Goal: Information Seeking & Learning: Learn about a topic

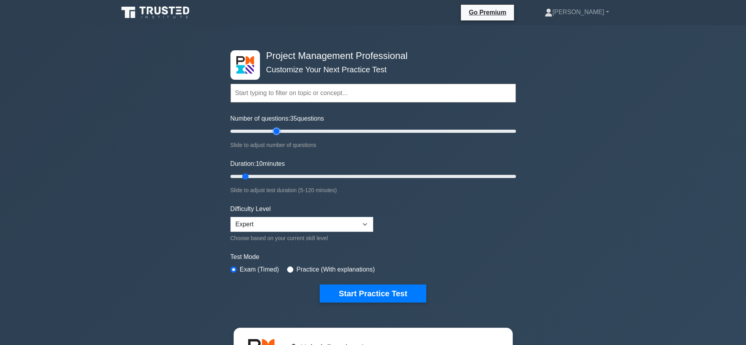
click at [277, 131] on input "Number of questions: 35 questions" at bounding box center [372, 131] width 285 height 9
drag, startPoint x: 276, startPoint y: 131, endPoint x: 270, endPoint y: 131, distance: 5.5
type input "30"
click at [270, 131] on input "Number of questions: 30 questions" at bounding box center [372, 131] width 285 height 9
drag, startPoint x: 244, startPoint y: 175, endPoint x: 313, endPoint y: 178, distance: 69.7
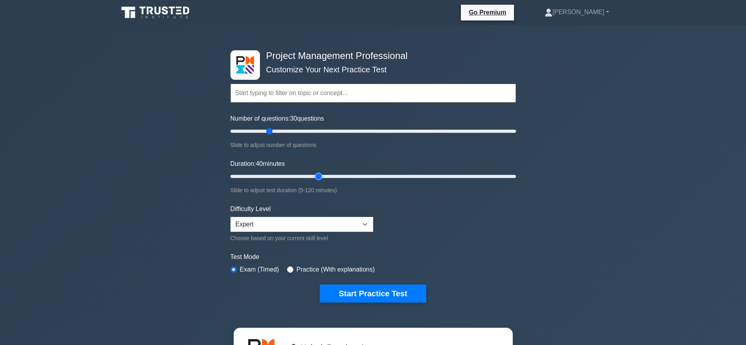
type input "40"
click at [313, 178] on input "Duration: 40 minutes" at bounding box center [372, 176] width 285 height 9
click at [375, 294] on button "Start Practice Test" at bounding box center [373, 294] width 106 height 18
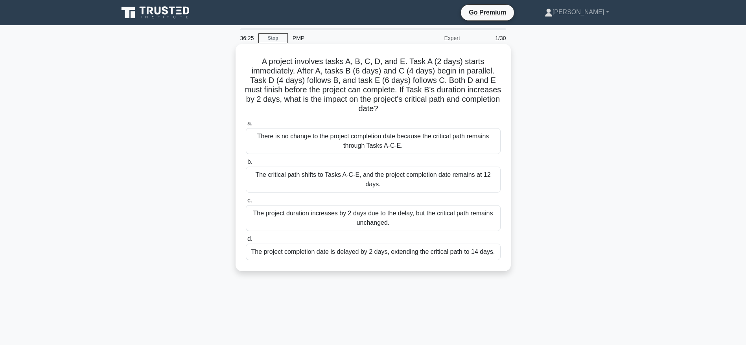
click at [422, 250] on div "The project completion date is delayed by 2 days, extending the critical path t…" at bounding box center [373, 252] width 255 height 17
click at [246, 242] on input "d. The project completion date is delayed by 2 days, extending the critical pat…" at bounding box center [246, 239] width 0 height 5
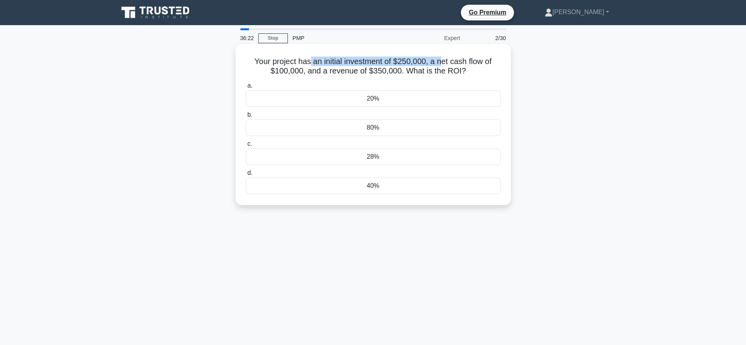
drag, startPoint x: 308, startPoint y: 61, endPoint x: 441, endPoint y: 63, distance: 133.3
click at [441, 63] on h5 "Your project has an initial investment of $250,000, a net cash flow of $100,000…" at bounding box center [373, 67] width 256 height 20
drag, startPoint x: 456, startPoint y: 62, endPoint x: 492, endPoint y: 68, distance: 36.3
click at [492, 68] on h5 "Your project has an initial investment of $250,000, a net cash flow of $100,000…" at bounding box center [373, 67] width 256 height 20
drag, startPoint x: 432, startPoint y: 63, endPoint x: 483, endPoint y: 74, distance: 52.4
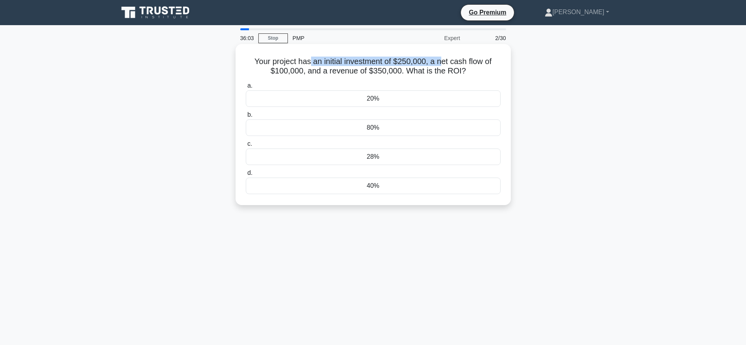
click at [483, 74] on h5 "Your project has an initial investment of $250,000, a net cash flow of $100,000…" at bounding box center [373, 67] width 256 height 20
click at [374, 103] on div "20%" at bounding box center [373, 98] width 255 height 17
click at [246, 88] on input "a. 20%" at bounding box center [246, 85] width 0 height 5
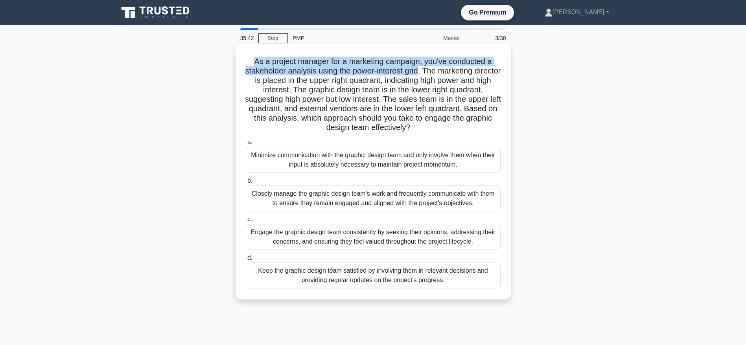
drag, startPoint x: 248, startPoint y: 60, endPoint x: 434, endPoint y: 73, distance: 185.6
click at [434, 73] on h5 "As a project manager for a marketing campaign, you've conducted a stakeholder a…" at bounding box center [373, 95] width 256 height 76
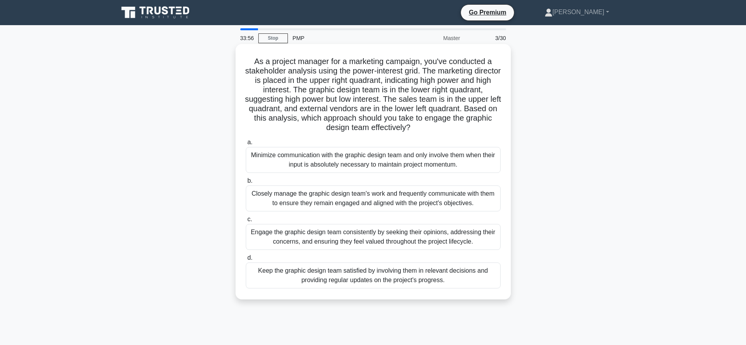
click at [379, 272] on div "Keep the graphic design team satisfied by involving them in relevant decisions …" at bounding box center [373, 276] width 255 height 26
click at [246, 261] on input "d. Keep the graphic design team satisfied by involving them in relevant decisio…" at bounding box center [246, 258] width 0 height 5
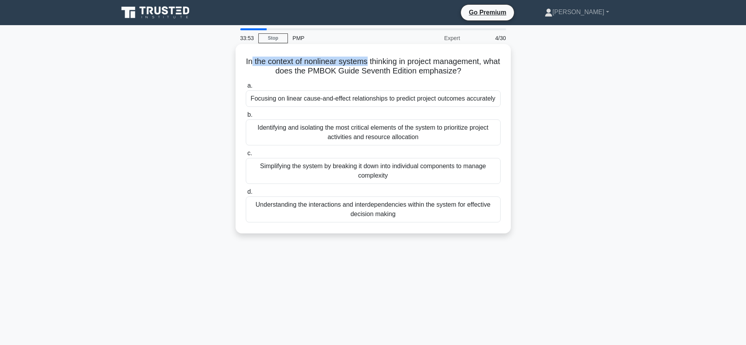
drag, startPoint x: 259, startPoint y: 62, endPoint x: 377, endPoint y: 66, distance: 118.4
click at [377, 66] on h5 "In the context of nonlinear systems thinking in project management, what does t…" at bounding box center [373, 67] width 256 height 20
click at [278, 72] on h5 "In the context of nonlinear systems thinking in project management, what does t…" at bounding box center [373, 67] width 256 height 20
drag, startPoint x: 256, startPoint y: 59, endPoint x: 478, endPoint y: 72, distance: 222.9
click at [478, 72] on h5 "In the context of nonlinear systems thinking in project management, what does t…" at bounding box center [373, 67] width 256 height 20
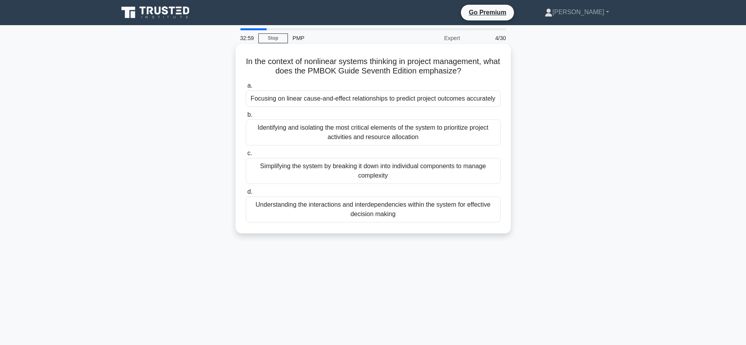
click at [378, 210] on div "Understanding the interactions and interdependencies within the system for effe…" at bounding box center [373, 210] width 255 height 26
click at [246, 195] on input "d. Understanding the interactions and interdependencies within the system for e…" at bounding box center [246, 191] width 0 height 5
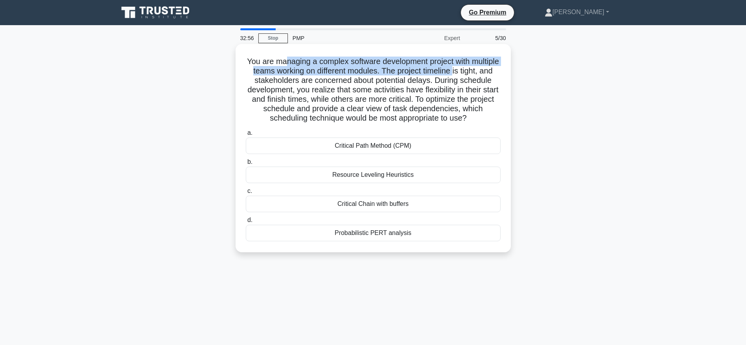
drag, startPoint x: 297, startPoint y: 61, endPoint x: 490, endPoint y: 67, distance: 193.5
click at [490, 67] on h5 "You are managing a complex software development project with multiple teams wor…" at bounding box center [373, 90] width 256 height 67
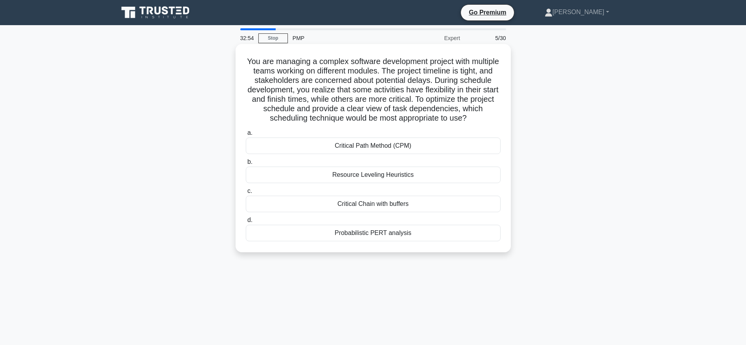
click at [297, 80] on h5 "You are managing a complex software development project with multiple teams wor…" at bounding box center [373, 90] width 256 height 67
drag, startPoint x: 312, startPoint y: 69, endPoint x: 409, endPoint y: 68, distance: 96.7
click at [409, 68] on h5 "You are managing a complex software development project with multiple teams wor…" at bounding box center [373, 90] width 256 height 67
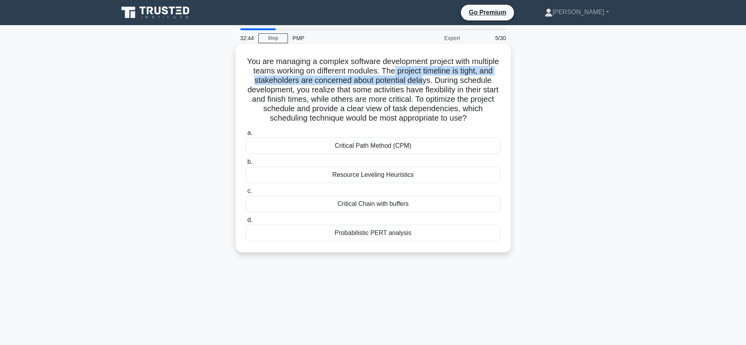
drag, startPoint x: 428, startPoint y: 70, endPoint x: 458, endPoint y: 82, distance: 32.4
click at [458, 82] on h5 "You are managing a complex software development project with multiple teams wor…" at bounding box center [373, 90] width 256 height 67
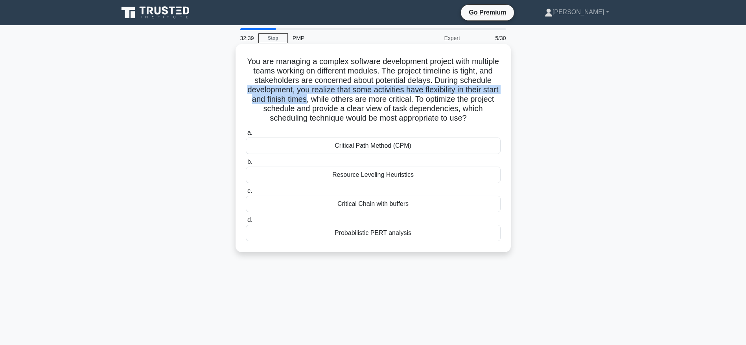
drag, startPoint x: 283, startPoint y: 90, endPoint x: 346, endPoint y: 98, distance: 63.1
click at [346, 98] on h5 "You are managing a complex software development project with multiple teams wor…" at bounding box center [373, 90] width 256 height 67
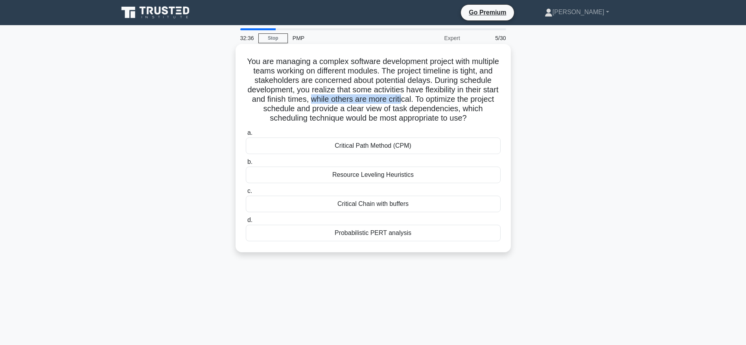
drag, startPoint x: 353, startPoint y: 99, endPoint x: 447, endPoint y: 101, distance: 94.0
click at [447, 101] on h5 "You are managing a complex software development project with multiple teams wor…" at bounding box center [373, 90] width 256 height 67
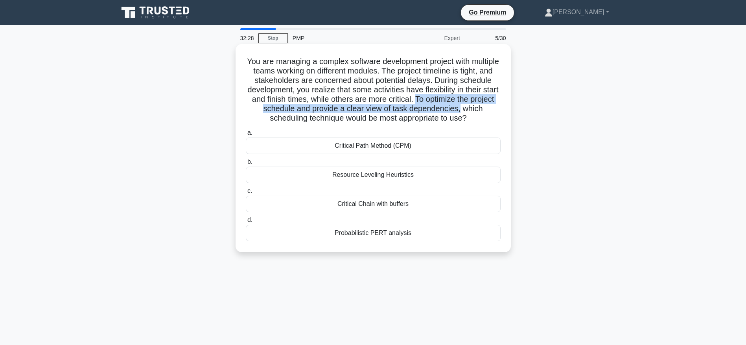
drag, startPoint x: 460, startPoint y: 100, endPoint x: 499, endPoint y: 110, distance: 40.6
click at [499, 110] on h5 "You are managing a complex software development project with multiple teams wor…" at bounding box center [373, 90] width 256 height 67
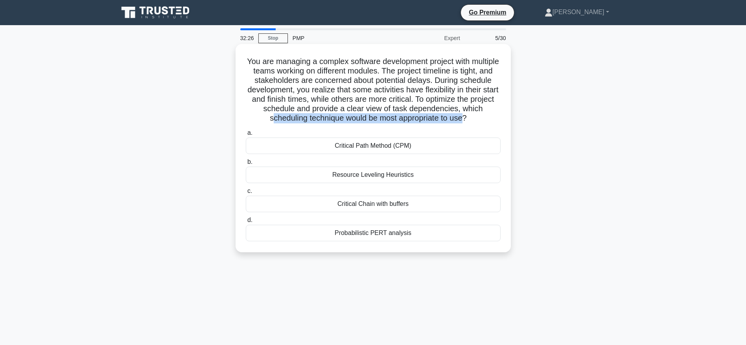
drag, startPoint x: 281, startPoint y: 119, endPoint x: 478, endPoint y: 116, distance: 197.4
click at [478, 116] on h5 "You are managing a complex software development project with multiple teams wor…" at bounding box center [373, 90] width 256 height 67
click at [372, 147] on div "Critical Path Method (CPM)" at bounding box center [373, 146] width 255 height 17
click at [246, 136] on input "a. Critical Path Method (CPM)" at bounding box center [246, 133] width 0 height 5
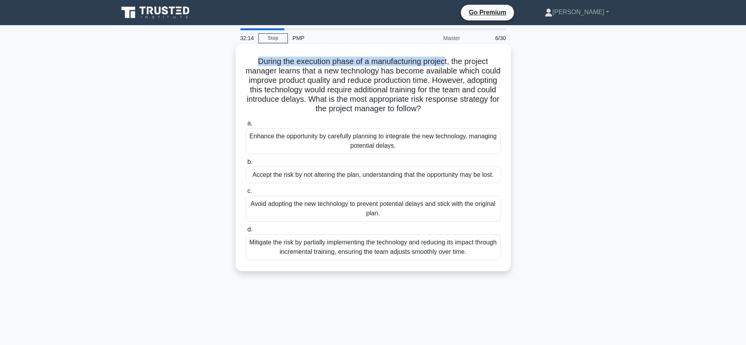
drag, startPoint x: 255, startPoint y: 61, endPoint x: 447, endPoint y: 66, distance: 192.3
click at [447, 66] on h5 "During the execution phase of a manufacturing project, the project manager lear…" at bounding box center [373, 85] width 256 height 57
drag, startPoint x: 296, startPoint y: 71, endPoint x: 448, endPoint y: 70, distance: 151.3
click at [448, 70] on h5 "During the execution phase of a manufacturing project, the project manager lear…" at bounding box center [373, 85] width 256 height 57
click at [343, 80] on h5 "During the execution phase of a manufacturing project, the project manager lear…" at bounding box center [373, 85] width 256 height 57
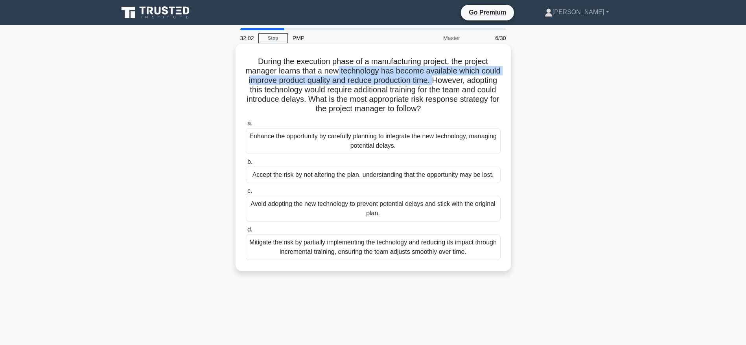
drag, startPoint x: 347, startPoint y: 68, endPoint x: 463, endPoint y: 83, distance: 116.1
click at [463, 83] on h5 "During the execution phase of a manufacturing project, the project manager lear…" at bounding box center [373, 85] width 256 height 57
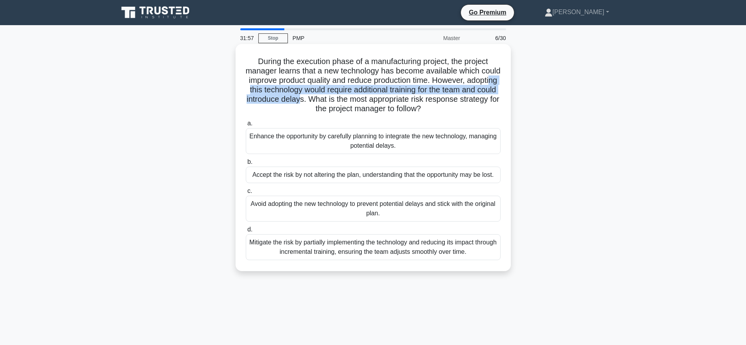
drag, startPoint x: 269, startPoint y: 91, endPoint x: 337, endPoint y: 101, distance: 68.8
click at [337, 101] on h5 "During the execution phase of a manufacturing project, the project manager lear…" at bounding box center [373, 85] width 256 height 57
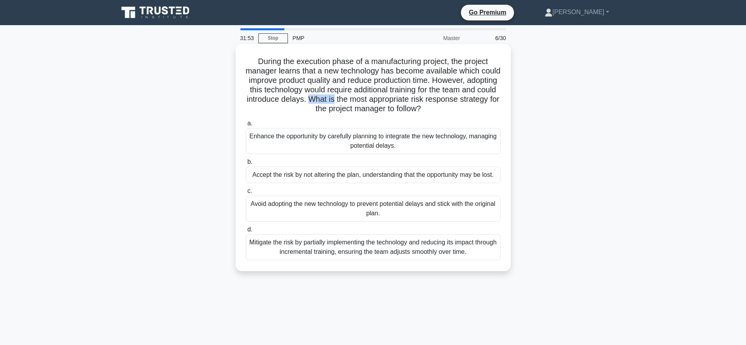
drag, startPoint x: 348, startPoint y: 100, endPoint x: 373, endPoint y: 100, distance: 24.8
click at [373, 100] on h5 "During the execution phase of a manufacturing project, the project manager lear…" at bounding box center [373, 85] width 256 height 57
drag, startPoint x: 320, startPoint y: 107, endPoint x: 457, endPoint y: 110, distance: 136.8
click at [457, 110] on h5 "During the execution phase of a manufacturing project, the project manager lear…" at bounding box center [373, 85] width 256 height 57
click at [380, 251] on div "Mitigate the risk by partially implementing the technology and reducing its imp…" at bounding box center [373, 247] width 255 height 26
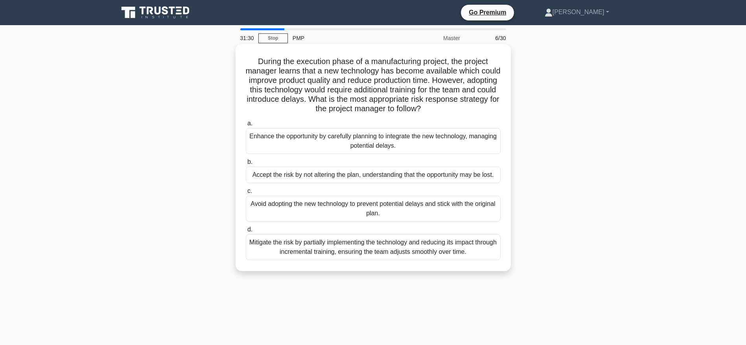
click at [246, 232] on input "d. Mitigate the risk by partially implementing the technology and reducing its …" at bounding box center [246, 229] width 0 height 5
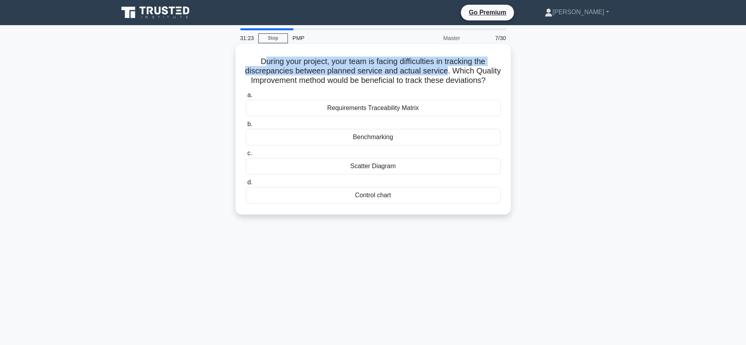
drag, startPoint x: 262, startPoint y: 55, endPoint x: 463, endPoint y: 74, distance: 201.3
click at [463, 74] on div "During your project, your team is facing difficulties in tracking the discrepan…" at bounding box center [373, 129] width 269 height 164
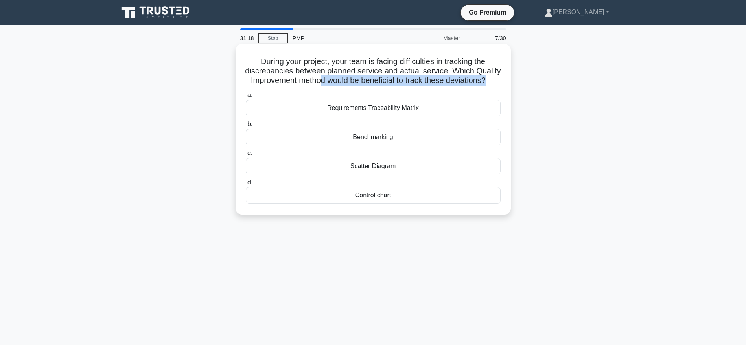
drag, startPoint x: 360, startPoint y: 81, endPoint x: 386, endPoint y: 86, distance: 26.4
click at [386, 86] on h5 "During your project, your team is facing difficulties in tracking the discrepan…" at bounding box center [373, 71] width 256 height 29
click at [419, 86] on h5 "During your project, your team is facing difficulties in tracking the discrepan…" at bounding box center [373, 71] width 256 height 29
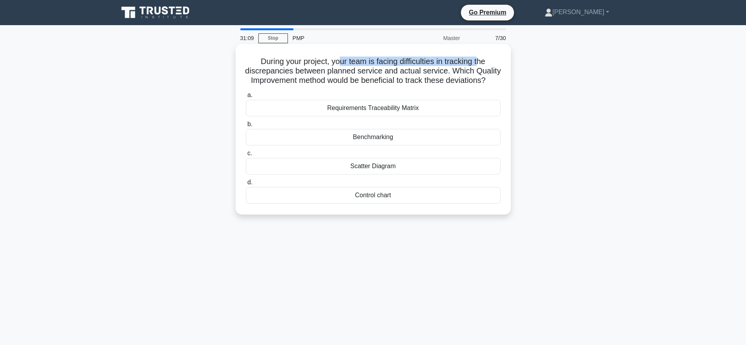
drag, startPoint x: 336, startPoint y: 59, endPoint x: 480, endPoint y: 64, distance: 144.7
click at [480, 64] on h5 "During your project, your team is facing difficulties in tracking the discrepan…" at bounding box center [373, 71] width 256 height 29
drag, startPoint x: 344, startPoint y: 73, endPoint x: 464, endPoint y: 71, distance: 120.7
click at [464, 71] on h5 "During your project, your team is facing difficulties in tracking the discrepan…" at bounding box center [373, 71] width 256 height 29
drag, startPoint x: 393, startPoint y: 90, endPoint x: 471, endPoint y: 71, distance: 79.7
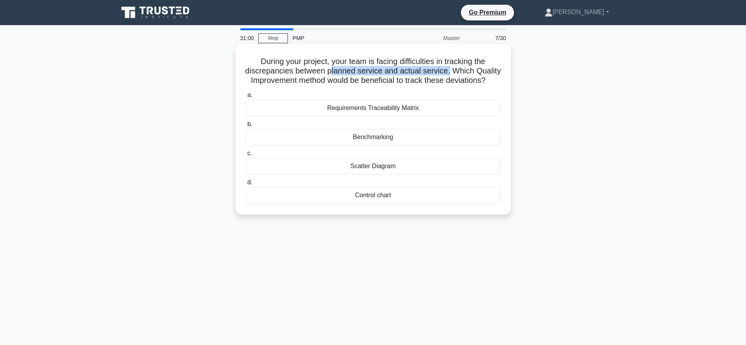
click at [471, 71] on h5 "During your project, your team is facing difficulties in tracking the discrepan…" at bounding box center [373, 71] width 256 height 29
click at [376, 204] on div "Control chart" at bounding box center [373, 195] width 255 height 17
click at [246, 185] on input "d. Control chart" at bounding box center [246, 182] width 0 height 5
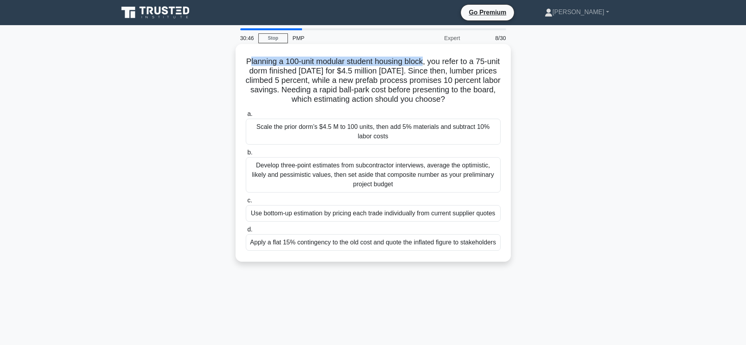
drag, startPoint x: 251, startPoint y: 60, endPoint x: 430, endPoint y: 65, distance: 179.3
click at [430, 65] on h5 "Planning a 100-unit modular student housing block, you refer to a 75-unit dorm …" at bounding box center [373, 81] width 256 height 48
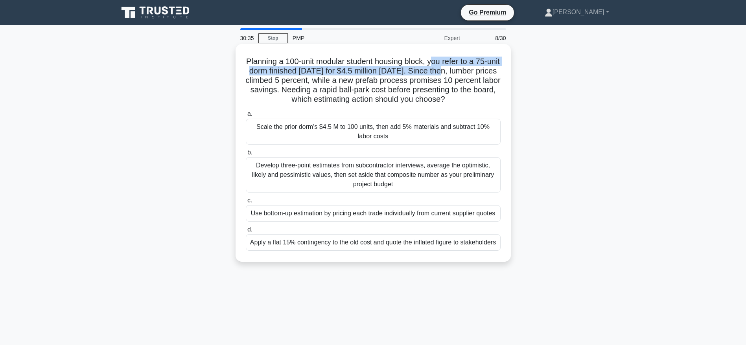
drag, startPoint x: 441, startPoint y: 62, endPoint x: 467, endPoint y: 72, distance: 28.1
click at [467, 72] on h5 "Planning a 100-unit modular student housing block, you refer to a 75-unit dorm …" at bounding box center [373, 81] width 256 height 48
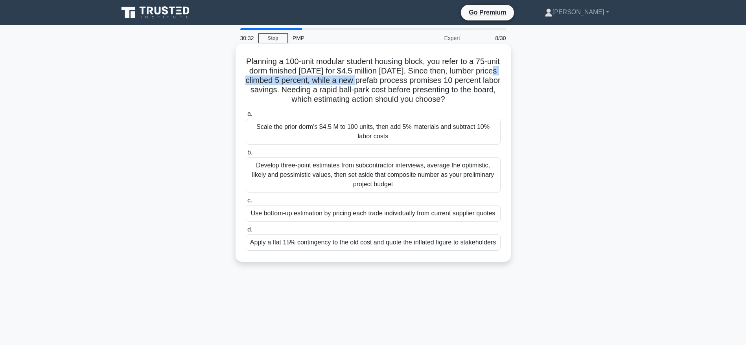
drag, startPoint x: 276, startPoint y: 79, endPoint x: 394, endPoint y: 83, distance: 118.8
click at [394, 83] on h5 "Planning a 100-unit modular student housing block, you refer to a 75-unit dorm …" at bounding box center [373, 81] width 256 height 48
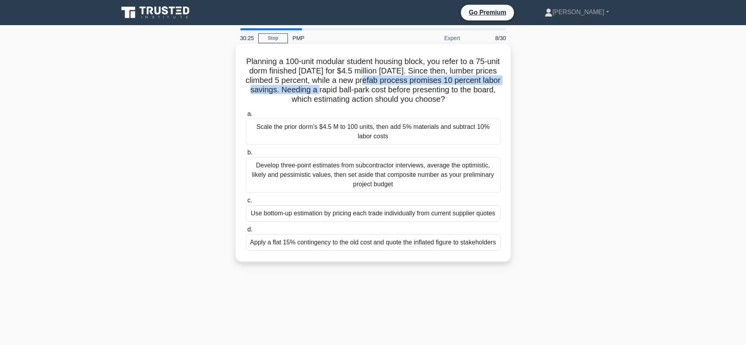
drag, startPoint x: 404, startPoint y: 80, endPoint x: 377, endPoint y: 90, distance: 28.7
click at [377, 90] on h5 "Planning a 100-unit modular student housing block, you refer to a 75-unit dorm …" at bounding box center [373, 81] width 256 height 48
drag, startPoint x: 381, startPoint y: 91, endPoint x: 493, endPoint y: 97, distance: 113.0
click at [493, 97] on h5 "Planning a 100-unit modular student housing block, you refer to a 75-unit dorm …" at bounding box center [373, 81] width 256 height 48
click at [305, 99] on h5 "Planning a 100-unit modular student housing block, you refer to a 75-unit dorm …" at bounding box center [373, 81] width 256 height 48
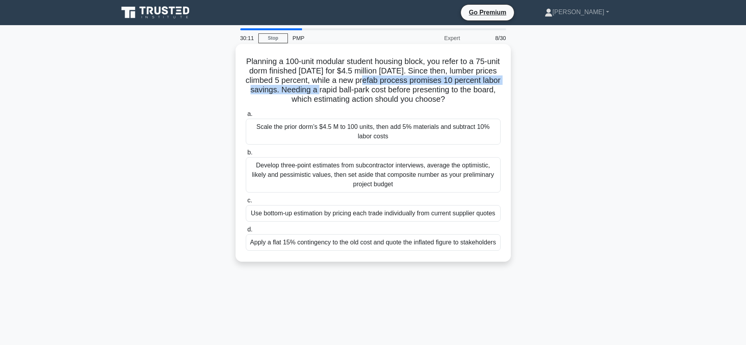
click at [333, 97] on h5 "Planning a 100-unit modular student housing block, you refer to a 75-unit dorm …" at bounding box center [373, 81] width 256 height 48
drag, startPoint x: 357, startPoint y: 96, endPoint x: 390, endPoint y: 106, distance: 34.3
click at [390, 105] on h5 "Planning a 100-unit modular student housing block, you refer to a 75-unit dorm …" at bounding box center [373, 81] width 256 height 48
click at [377, 186] on div "Develop three-point estimates from subcontractor interviews, average the optimi…" at bounding box center [373, 174] width 255 height 35
click at [420, 187] on div "Develop three-point estimates from subcontractor interviews, average the optimi…" at bounding box center [373, 174] width 255 height 35
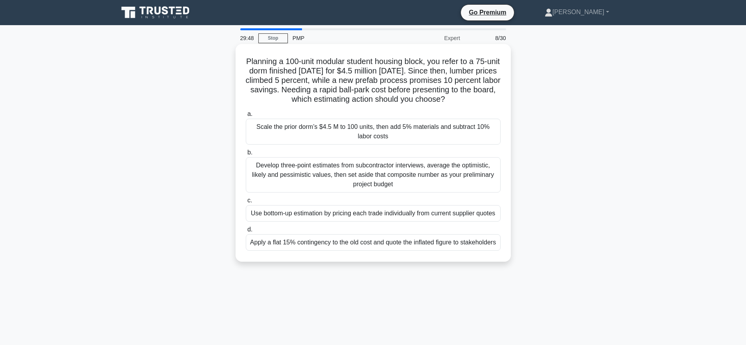
click at [246, 155] on input "b. Develop three-point estimates from subcontractor interviews, average the opt…" at bounding box center [246, 152] width 0 height 5
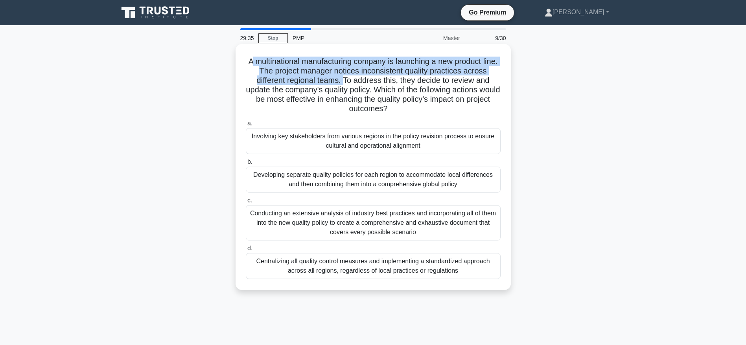
drag, startPoint x: 257, startPoint y: 62, endPoint x: 344, endPoint y: 80, distance: 88.7
click at [344, 80] on h5 "A multinational manufacturing company is launching a new product line. The proj…" at bounding box center [373, 85] width 256 height 57
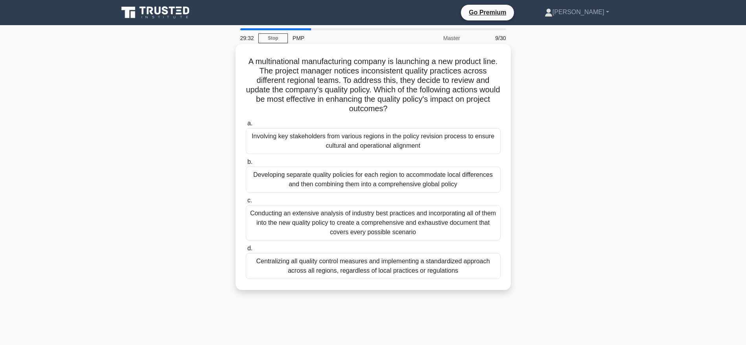
click at [349, 80] on h5 "A multinational manufacturing company is launching a new product line. The proj…" at bounding box center [373, 85] width 256 height 57
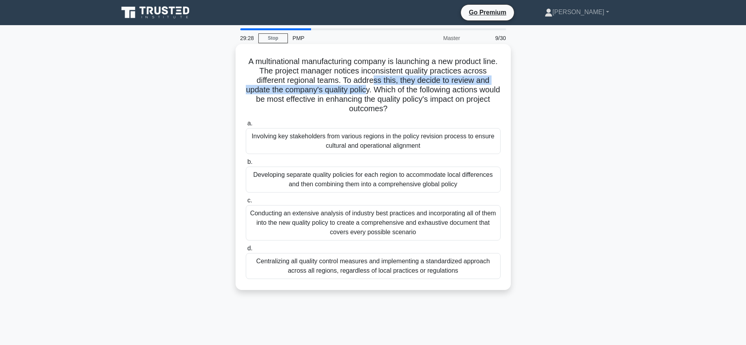
drag, startPoint x: 374, startPoint y: 80, endPoint x: 377, endPoint y: 89, distance: 9.5
click at [377, 89] on h5 "A multinational manufacturing company is launching a new product line. The proj…" at bounding box center [373, 85] width 256 height 57
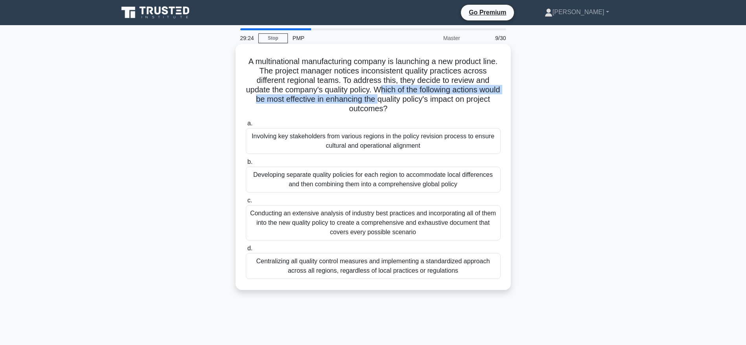
drag, startPoint x: 389, startPoint y: 90, endPoint x: 403, endPoint y: 101, distance: 17.6
click at [403, 101] on h5 "A multinational manufacturing company is launching a new product line. The proj…" at bounding box center [373, 85] width 256 height 57
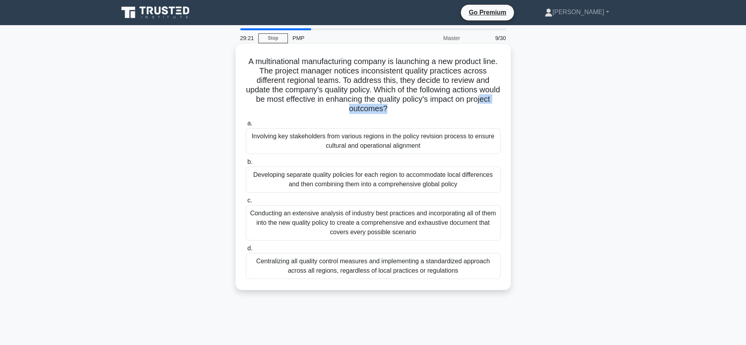
drag, startPoint x: 401, startPoint y: 108, endPoint x: 334, endPoint y: 107, distance: 66.8
click at [341, 107] on h5 "A multinational manufacturing company is launching a new product line. The proj…" at bounding box center [373, 85] width 256 height 57
click at [408, 265] on div "Centralizing all quality control measures and implementing a standardized appro…" at bounding box center [373, 266] width 255 height 26
click at [246, 251] on input "d. Centralizing all quality control measures and implementing a standardized ap…" at bounding box center [246, 248] width 0 height 5
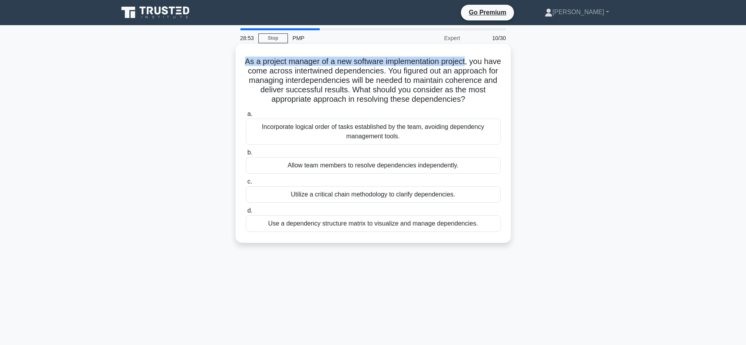
drag, startPoint x: 249, startPoint y: 60, endPoint x: 477, endPoint y: 62, distance: 227.6
click at [477, 62] on h5 "As a project manager of a new software implementation project, you have come ac…" at bounding box center [373, 81] width 256 height 48
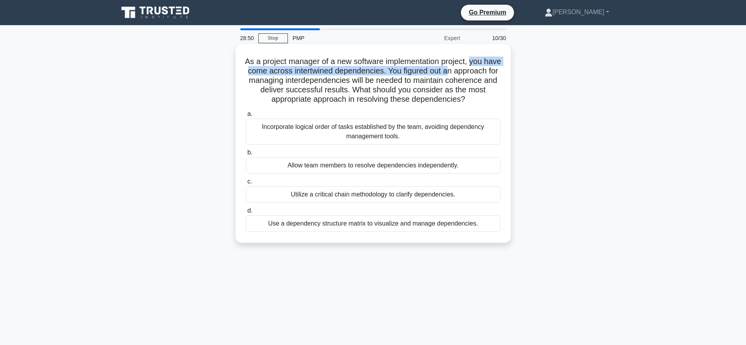
drag, startPoint x: 482, startPoint y: 63, endPoint x: 484, endPoint y: 75, distance: 13.1
click at [484, 75] on h5 "As a project manager of a new software implementation project, you have come ac…" at bounding box center [373, 81] width 256 height 48
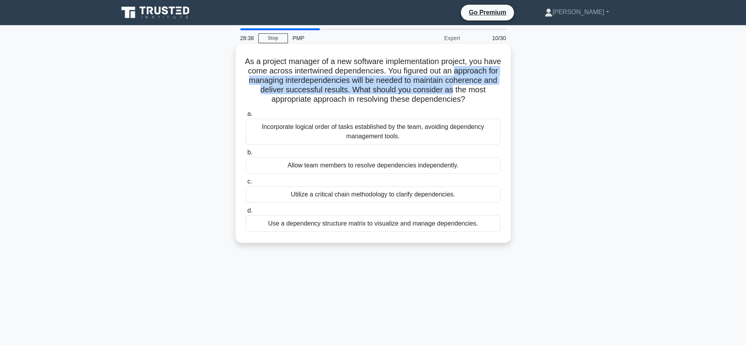
drag, startPoint x: 249, startPoint y: 77, endPoint x: 498, endPoint y: 86, distance: 249.4
click at [498, 86] on h5 "As a project manager of a new software implementation project, you have come ac…" at bounding box center [373, 81] width 256 height 48
click at [392, 86] on h5 "As a project manager of a new software implementation project, you have come ac…" at bounding box center [373, 81] width 256 height 48
click at [396, 88] on h5 "As a project manager of a new software implementation project, you have come ac…" at bounding box center [373, 81] width 256 height 48
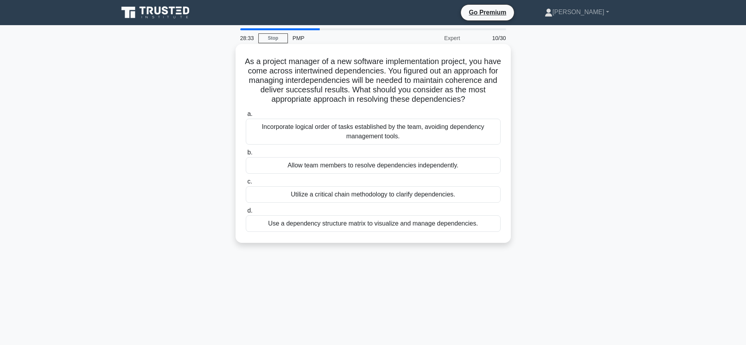
click at [304, 100] on h5 "As a project manager of a new software implementation project, you have come ac…" at bounding box center [373, 81] width 256 height 48
drag, startPoint x: 324, startPoint y: 102, endPoint x: 487, endPoint y: 102, distance: 162.7
click at [487, 102] on h5 "As a project manager of a new software implementation project, you have come ac…" at bounding box center [373, 81] width 256 height 48
drag, startPoint x: 326, startPoint y: 70, endPoint x: 417, endPoint y: 76, distance: 91.4
click at [417, 76] on h5 "As a project manager of a new software implementation project, you have come ac…" at bounding box center [373, 81] width 256 height 48
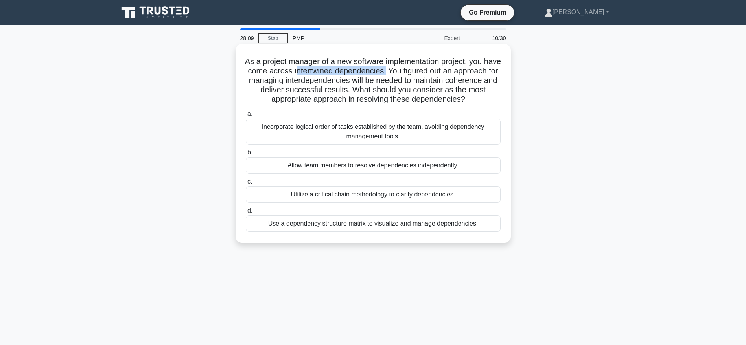
drag, startPoint x: 433, startPoint y: 75, endPoint x: 489, endPoint y: 99, distance: 61.0
click at [489, 99] on h5 "As a project manager of a new software implementation project, you have come ac…" at bounding box center [373, 81] width 256 height 48
click at [424, 227] on div "Use a dependency structure matrix to visualize and manage dependencies." at bounding box center [373, 223] width 255 height 17
click at [246, 213] on input "d. Use a dependency structure matrix to visualize and manage dependencies." at bounding box center [246, 210] width 0 height 5
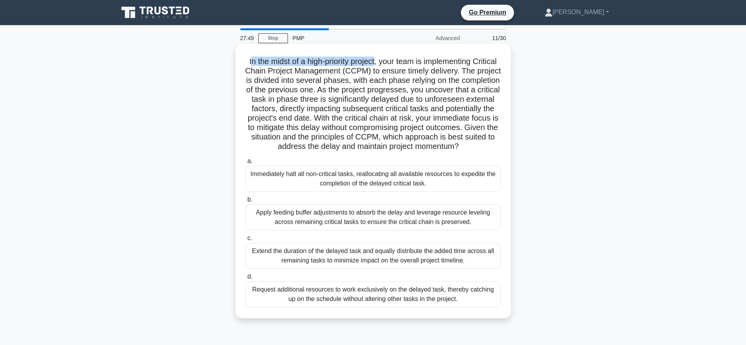
drag, startPoint x: 260, startPoint y: 63, endPoint x: 388, endPoint y: 64, distance: 128.2
click at [388, 64] on h5 "In the midst of a high-priority project, your team is implementing Critical Cha…" at bounding box center [373, 104] width 256 height 95
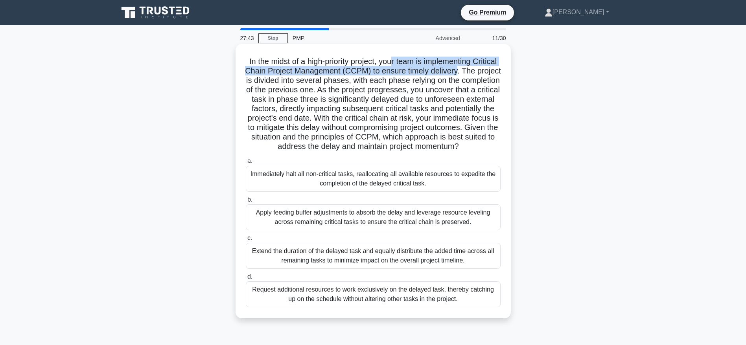
drag, startPoint x: 407, startPoint y: 64, endPoint x: 493, endPoint y: 71, distance: 86.0
click at [493, 71] on h5 "In the midst of a high-priority project, your team is implementing Critical Cha…" at bounding box center [373, 104] width 256 height 95
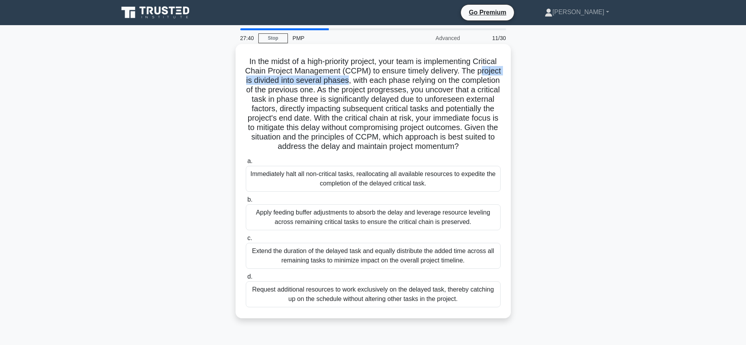
drag, startPoint x: 269, startPoint y: 81, endPoint x: 396, endPoint y: 81, distance: 126.6
click at [396, 81] on h5 "In the midst of a high-priority project, your team is implementing Critical Cha…" at bounding box center [373, 104] width 256 height 95
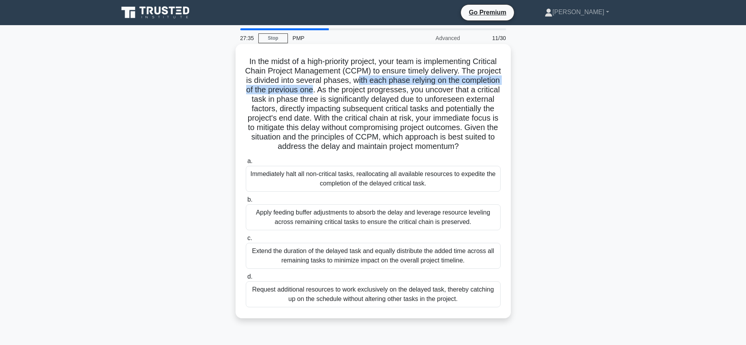
drag, startPoint x: 406, startPoint y: 79, endPoint x: 379, endPoint y: 90, distance: 29.0
click at [379, 90] on h5 "In the midst of a high-priority project, your team is implementing Critical Cha…" at bounding box center [373, 104] width 256 height 95
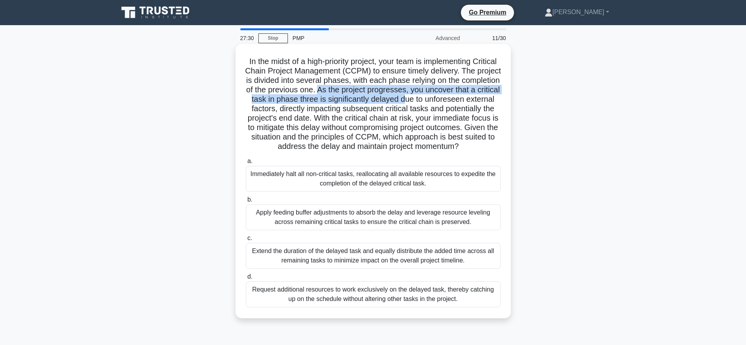
drag, startPoint x: 386, startPoint y: 90, endPoint x: 480, endPoint y: 96, distance: 94.5
click at [480, 96] on h5 "In the midst of a high-priority project, your team is implementing Critical Cha…" at bounding box center [373, 104] width 256 height 95
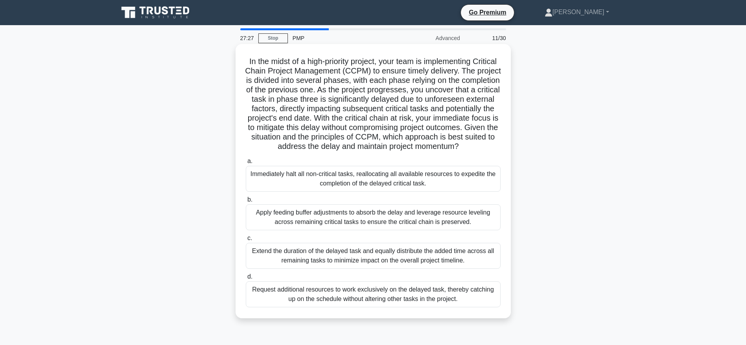
click at [354, 107] on h5 "In the midst of a high-priority project, your team is implementing Critical Cha…" at bounding box center [373, 104] width 256 height 95
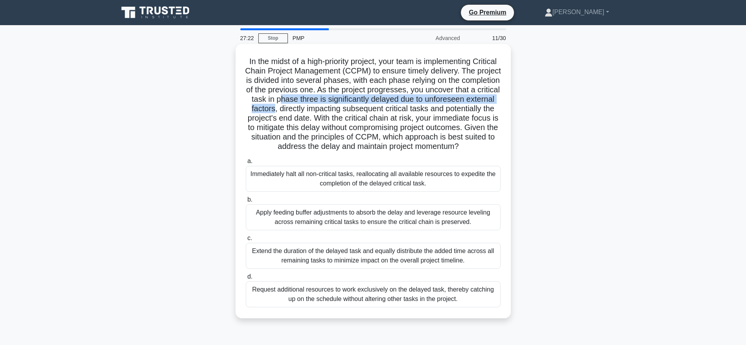
drag, startPoint x: 353, startPoint y: 100, endPoint x: 343, endPoint y: 110, distance: 14.2
click at [343, 110] on h5 "In the midst of a high-priority project, your team is implementing Critical Cha…" at bounding box center [373, 104] width 256 height 95
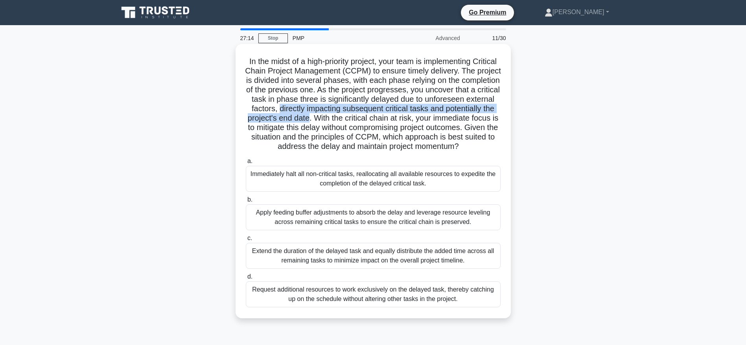
drag, startPoint x: 346, startPoint y: 107, endPoint x: 385, endPoint y: 120, distance: 41.3
click at [385, 120] on h5 "In the midst of a high-priority project, your team is implementing Critical Cha…" at bounding box center [373, 104] width 256 height 95
drag, startPoint x: 397, startPoint y: 120, endPoint x: 394, endPoint y: 159, distance: 39.8
click at [394, 152] on h5 "In the midst of a high-priority project, your team is implementing Critical Cha…" at bounding box center [373, 104] width 256 height 95
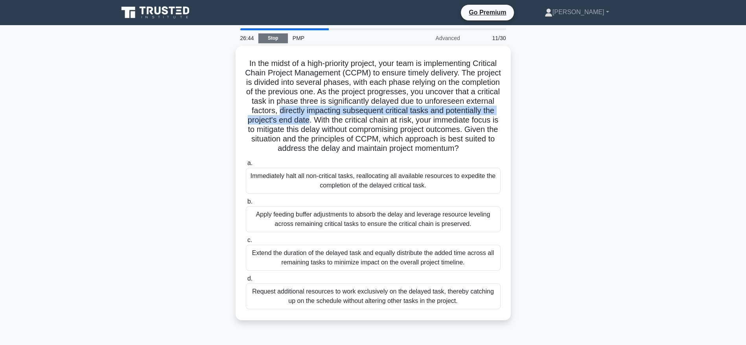
click at [271, 37] on link "Stop" at bounding box center [272, 38] width 29 height 10
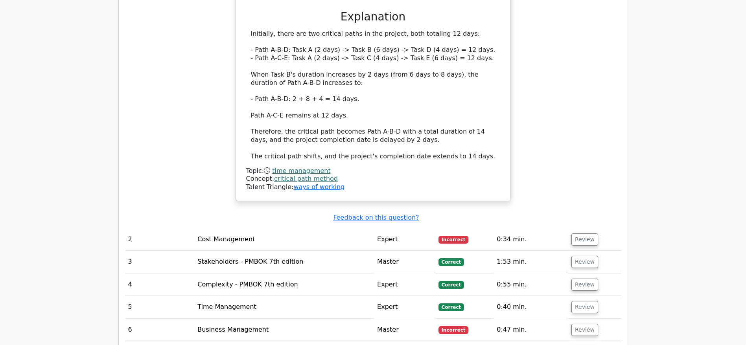
scroll to position [1061, 0]
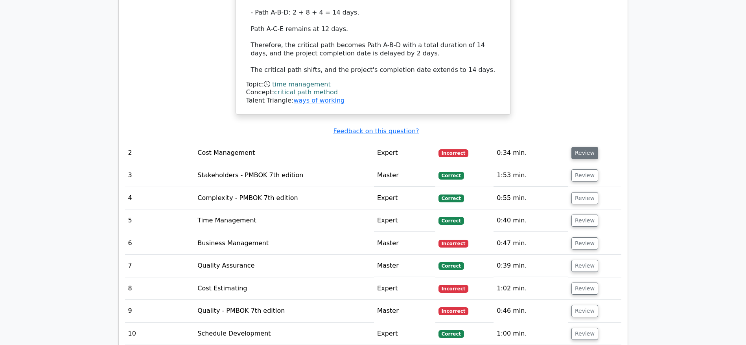
click at [584, 147] on button "Review" at bounding box center [584, 153] width 27 height 12
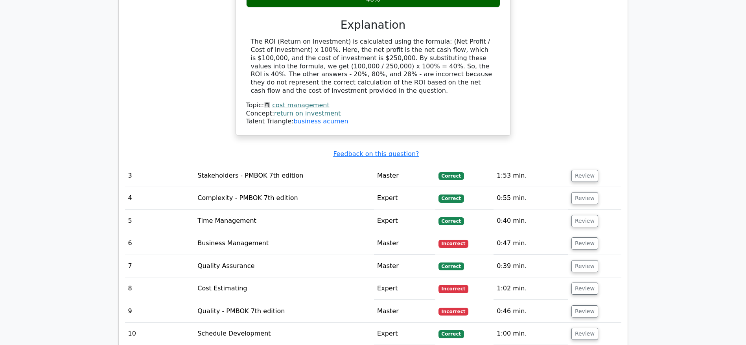
scroll to position [1474, 0]
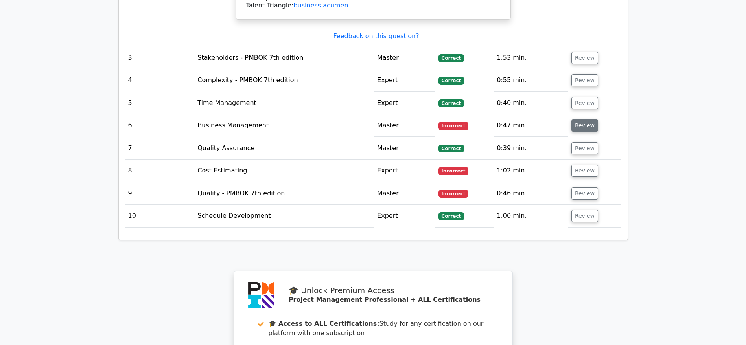
click at [572, 120] on button "Review" at bounding box center [584, 126] width 27 height 12
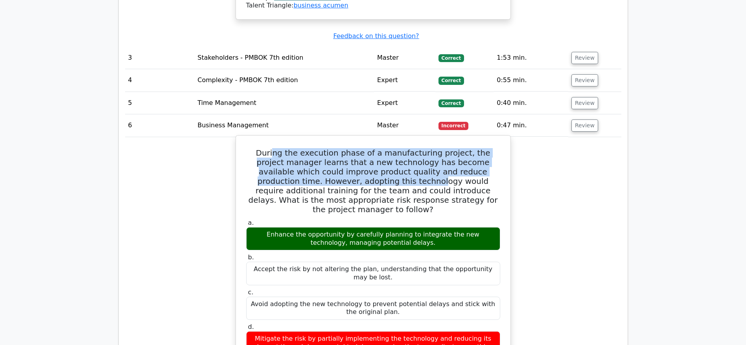
drag, startPoint x: 268, startPoint y: 138, endPoint x: 333, endPoint y: 161, distance: 68.4
click at [333, 161] on h5 "During the execution phase of a manufacturing project, the project manager lear…" at bounding box center [373, 181] width 256 height 66
drag, startPoint x: 309, startPoint y: 208, endPoint x: 411, endPoint y: 218, distance: 103.1
click at [411, 227] on div "Enhance the opportunity by carefully planning to integrate the new technology, …" at bounding box center [373, 239] width 254 height 24
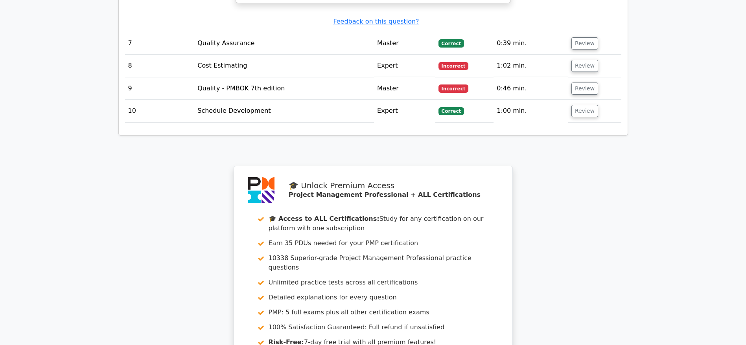
scroll to position [2005, 0]
